Goal: Find specific page/section: Find specific page/section

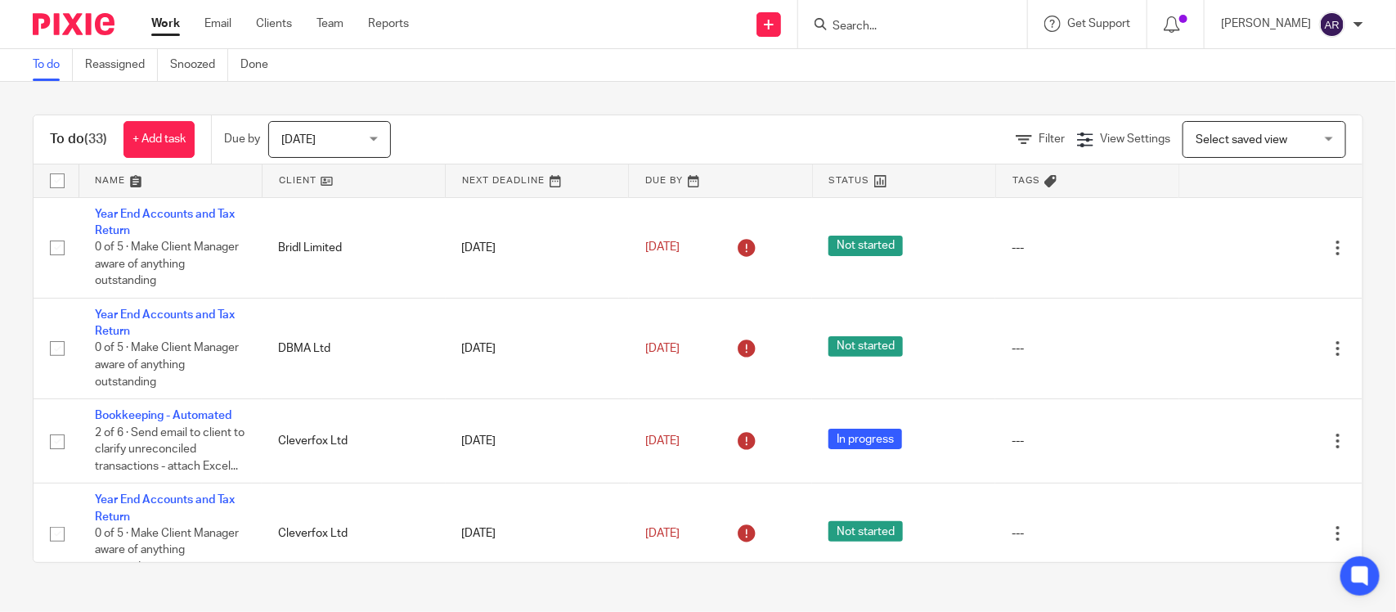
click at [831, 26] on input "Search" at bounding box center [904, 27] width 147 height 15
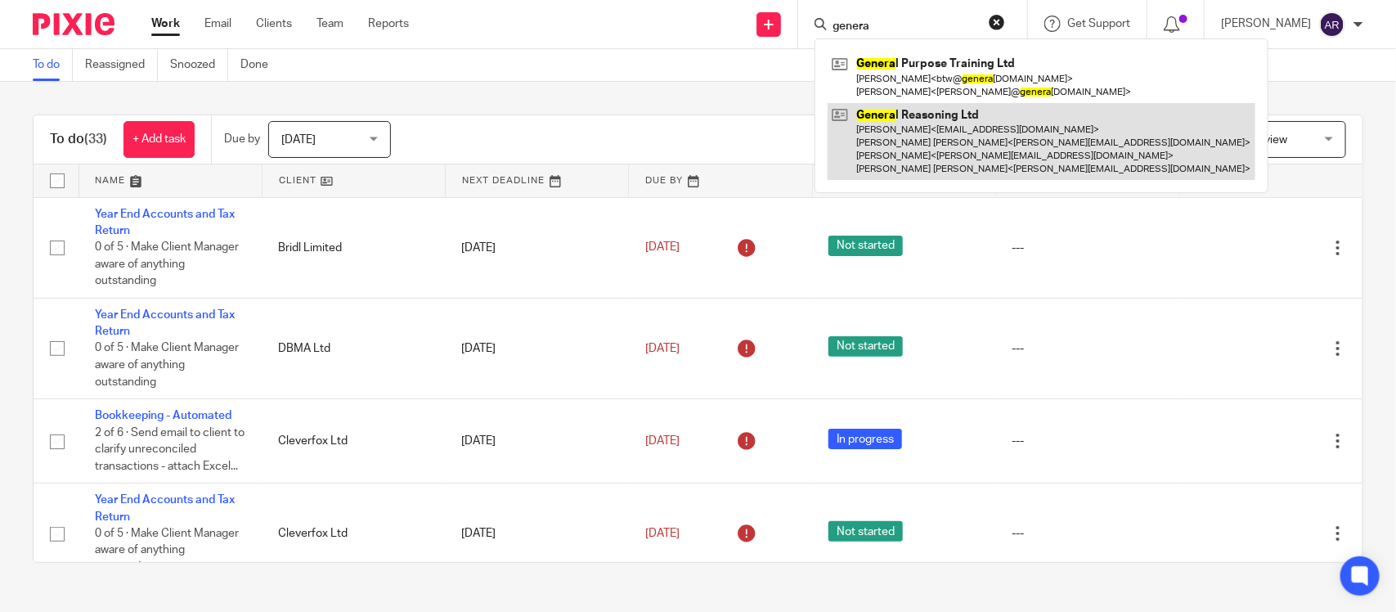
type input "genera"
click at [839, 125] on link at bounding box center [1042, 142] width 428 height 78
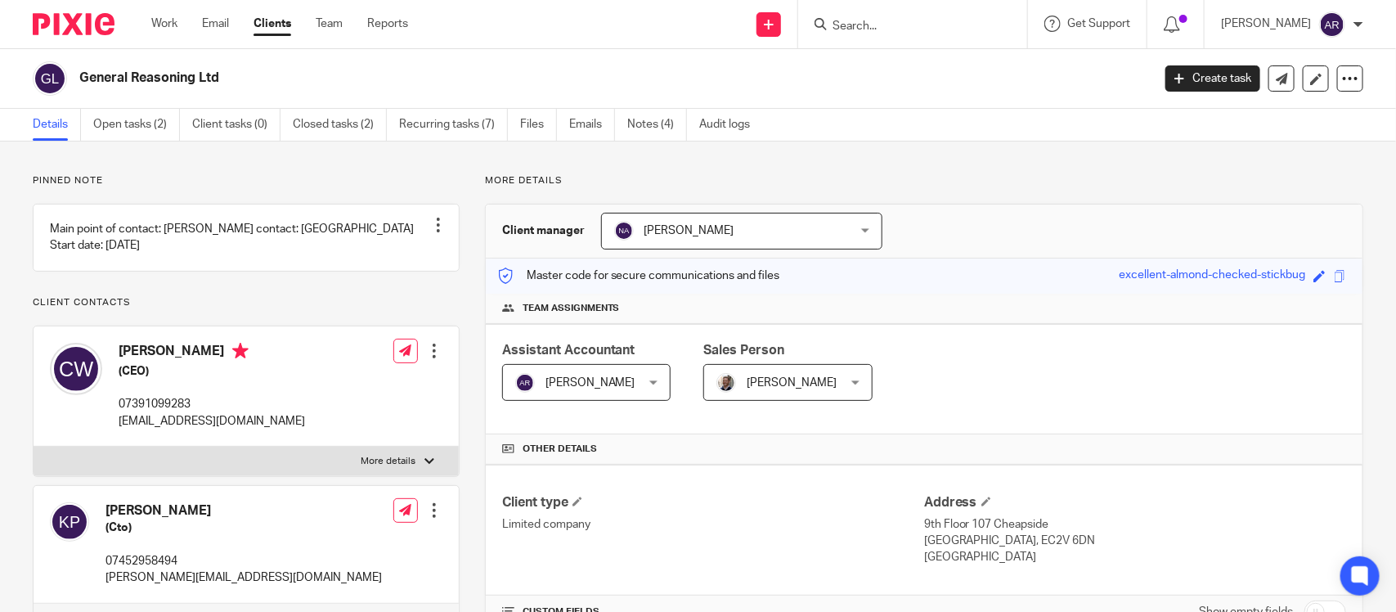
scroll to position [102, 0]
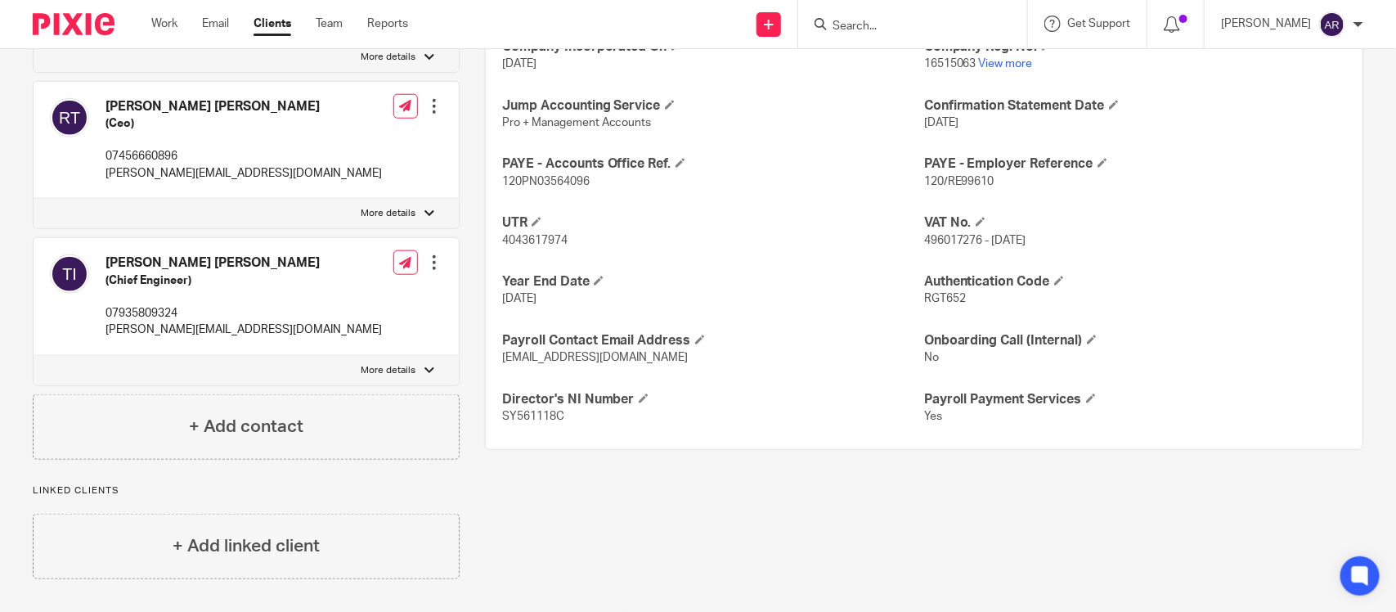
click at [742, 493] on div "More details Client manager Nimra Amin Nimra Amin Aashish A Abinandhana P.K Abi…" at bounding box center [912, 40] width 904 height 1078
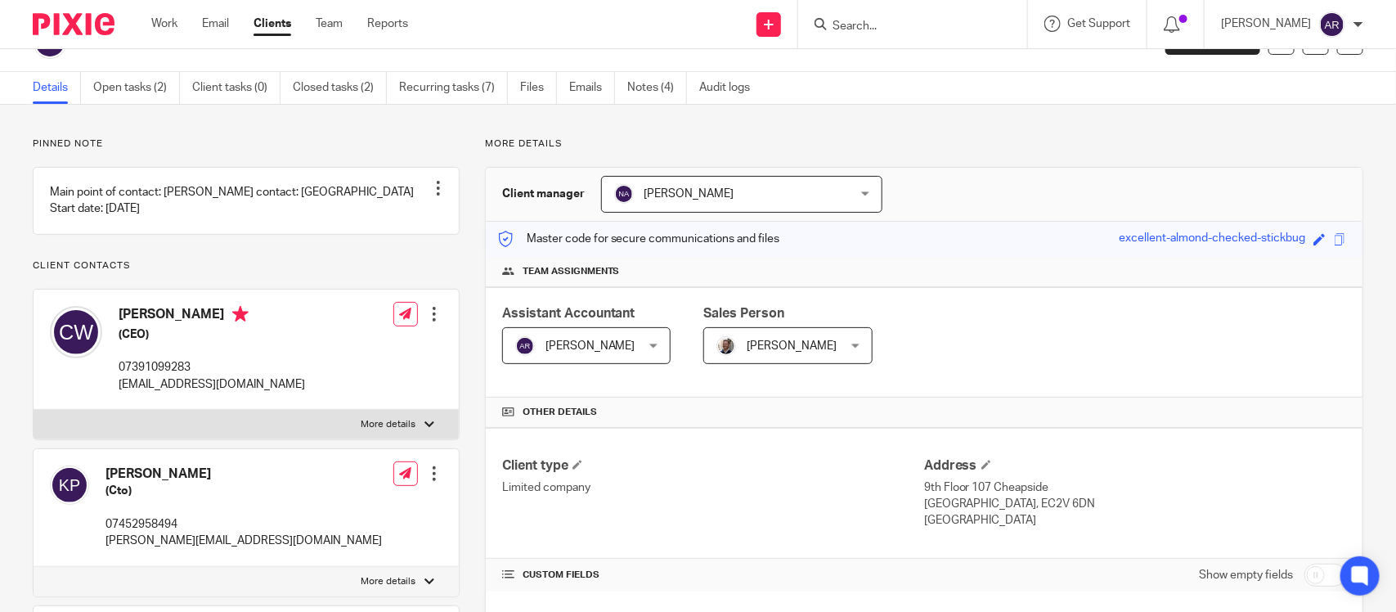
scroll to position [0, 0]
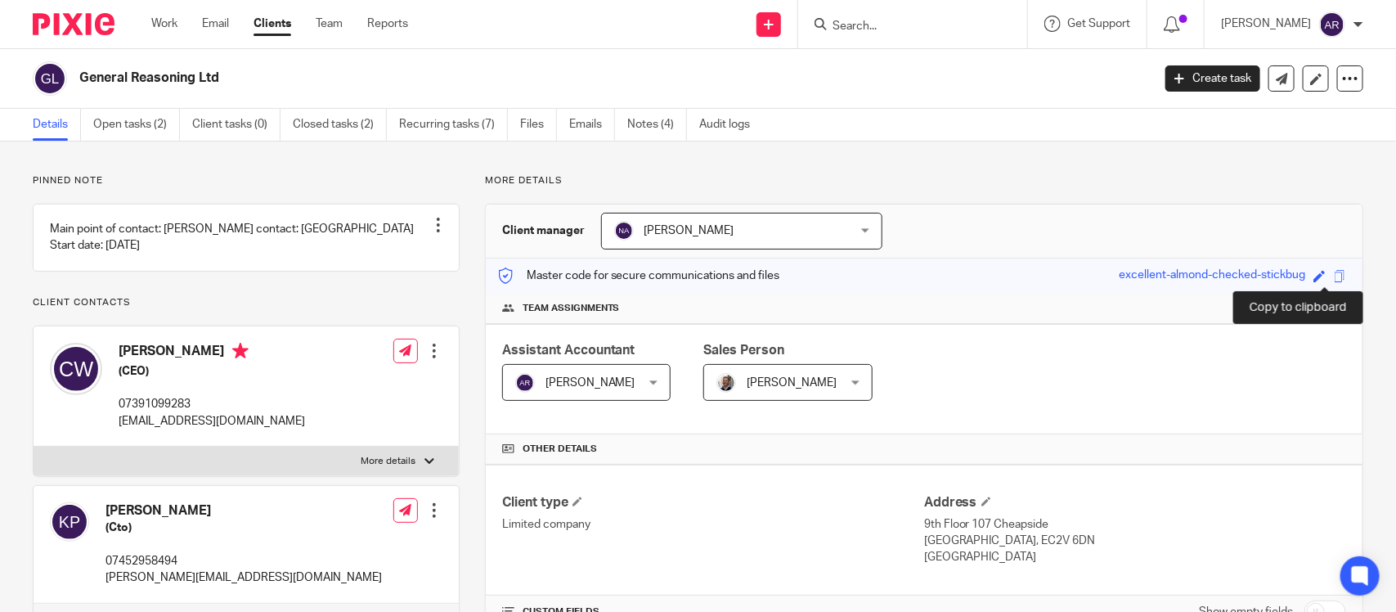
click at [1334, 276] on span at bounding box center [1340, 276] width 12 height 12
